Goal: Find specific page/section: Find specific page/section

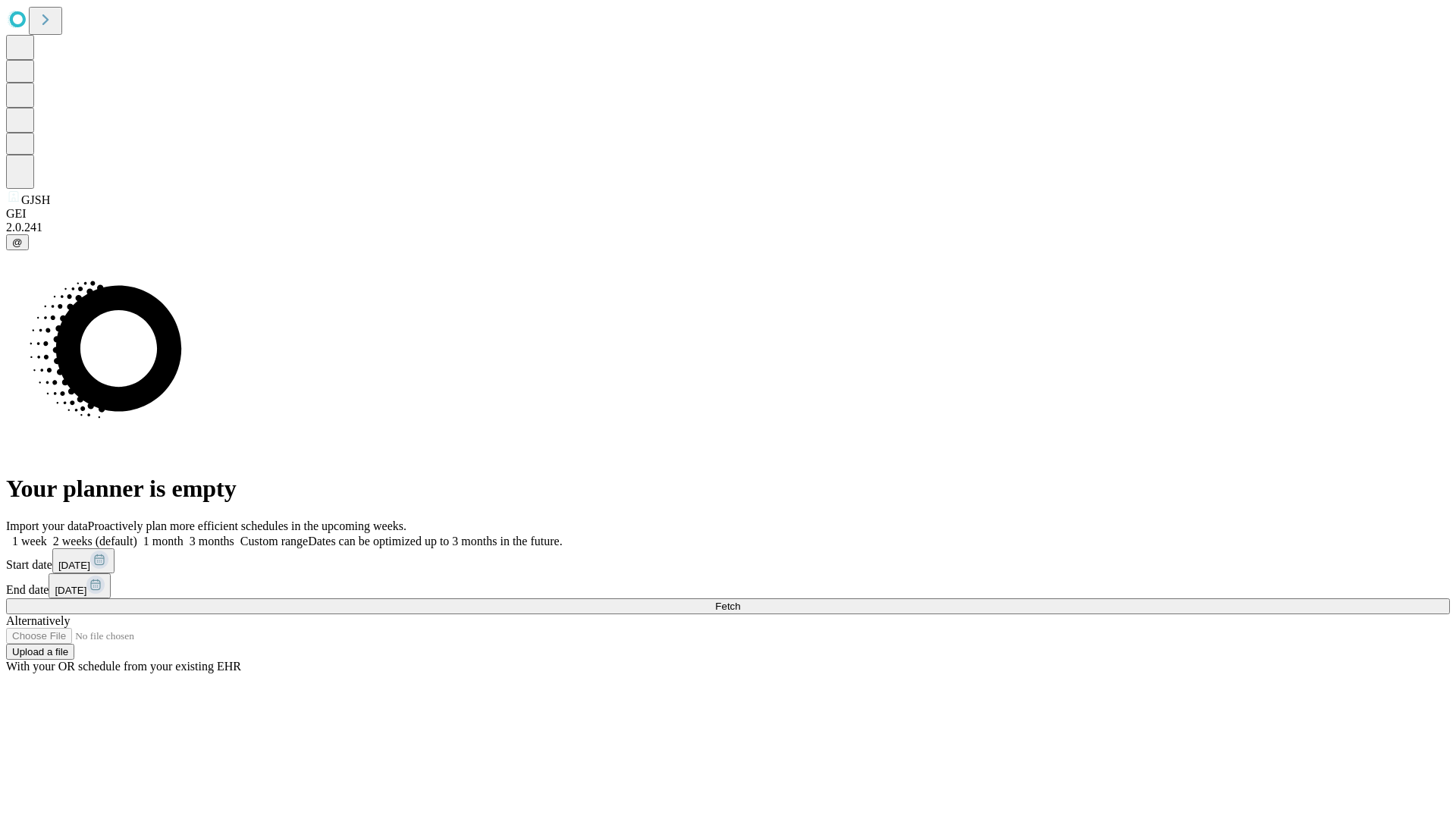
click at [740, 601] on span "Fetch" at bounding box center [728, 607] width 25 height 12
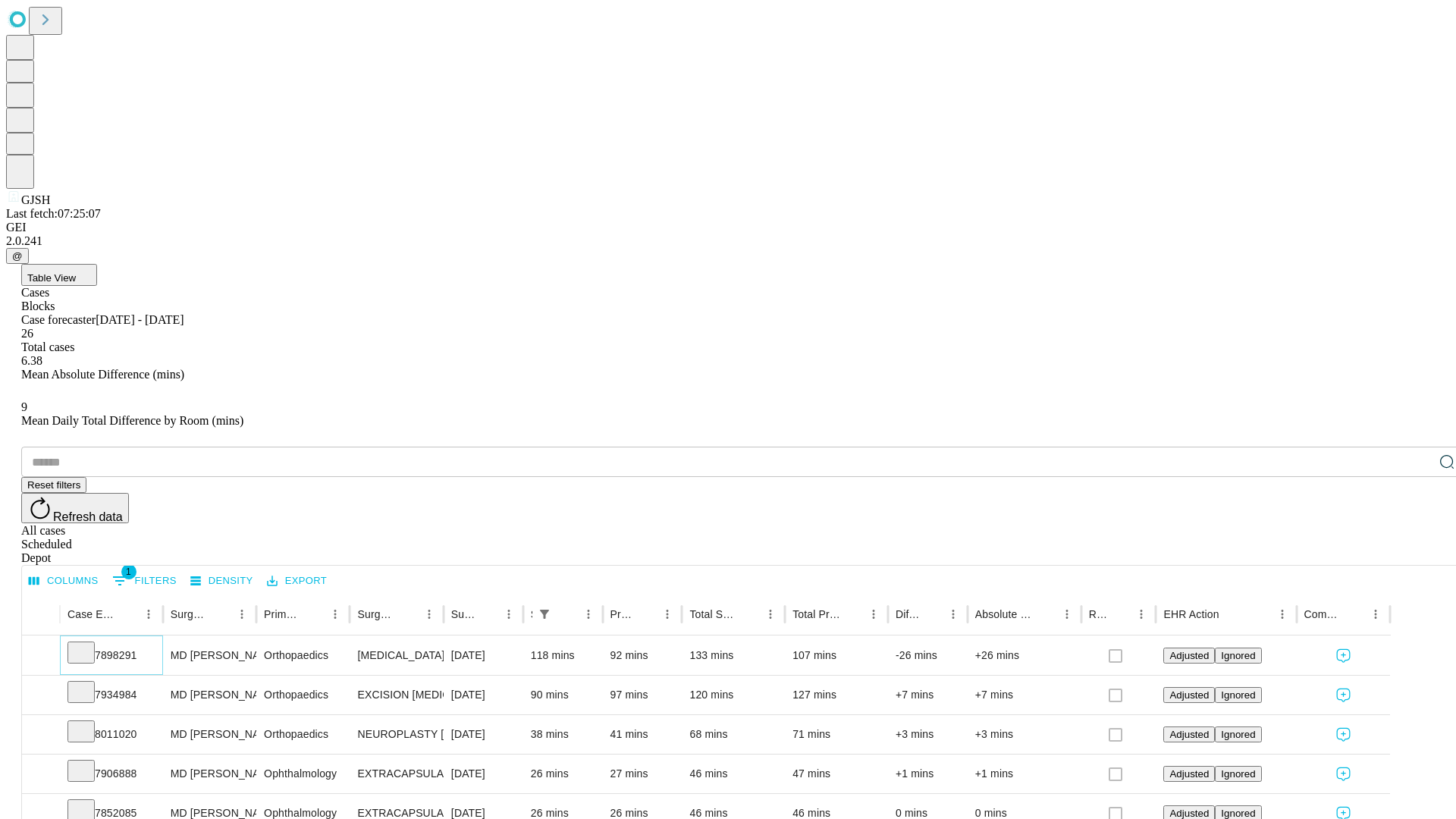
click at [89, 644] on icon at bounding box center [82, 651] width 16 height 16
